Goal: Task Accomplishment & Management: Manage account settings

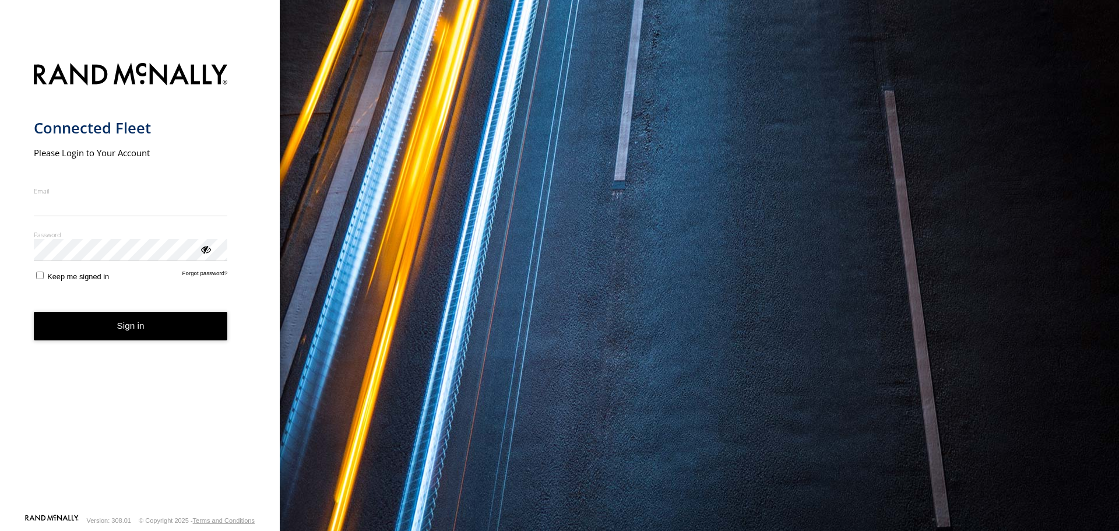
click at [110, 204] on input "Email" at bounding box center [131, 205] width 194 height 21
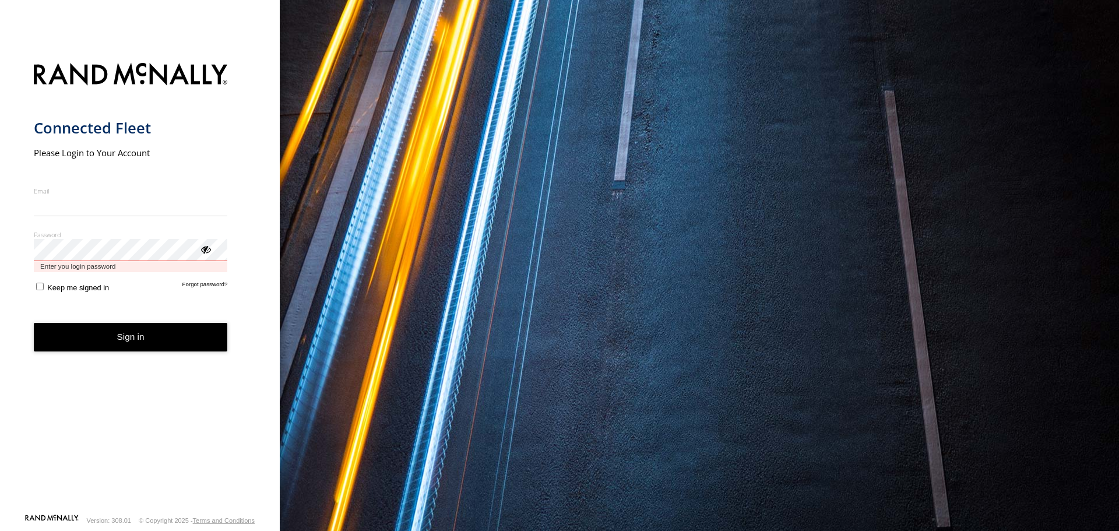
click at [121, 266] on div "Password Enter you login password" at bounding box center [131, 251] width 194 height 42
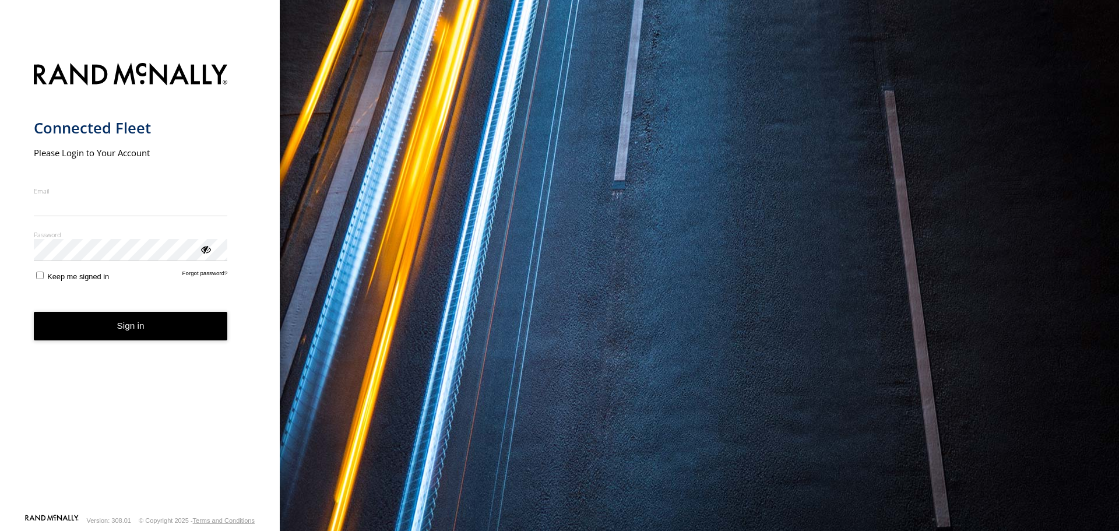
click at [119, 198] on input "Email" at bounding box center [131, 205] width 194 height 21
click at [98, 209] on input "Email" at bounding box center [131, 205] width 194 height 21
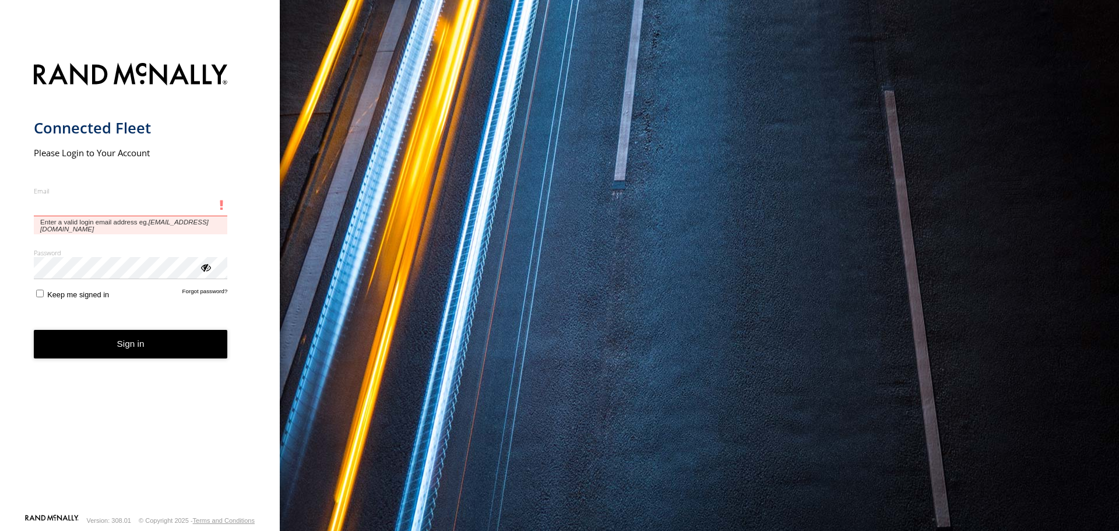
click at [92, 208] on input "Email" at bounding box center [131, 205] width 194 height 21
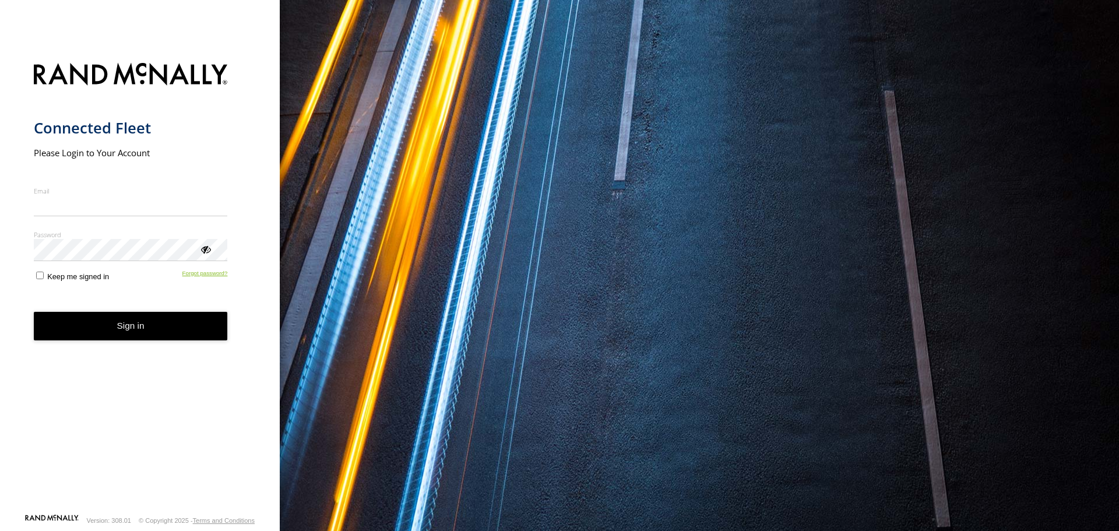
click at [215, 293] on form "Connected Fleet Please Login to Your Account Email Enter a valid login email ad…" at bounding box center [140, 284] width 213 height 457
click at [213, 280] on link "Forgot password?" at bounding box center [204, 275] width 45 height 11
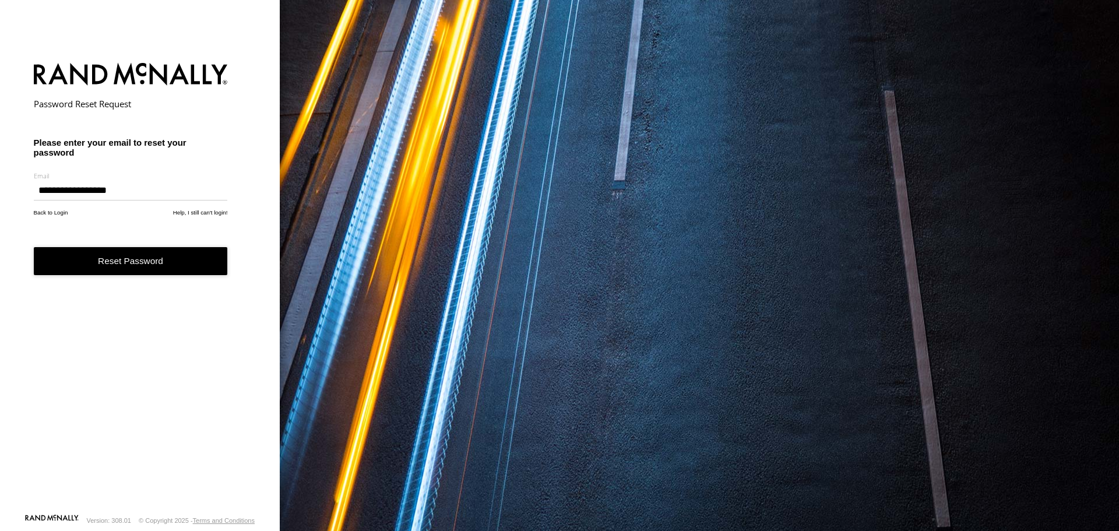
type input "**********"
click at [188, 276] on button "Reset Password" at bounding box center [131, 261] width 194 height 29
